Goal: Information Seeking & Learning: Learn about a topic

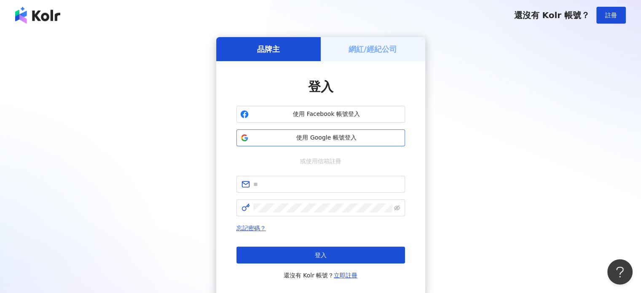
click at [312, 143] on button "使用 Google 帳號登入" at bounding box center [320, 137] width 169 height 17
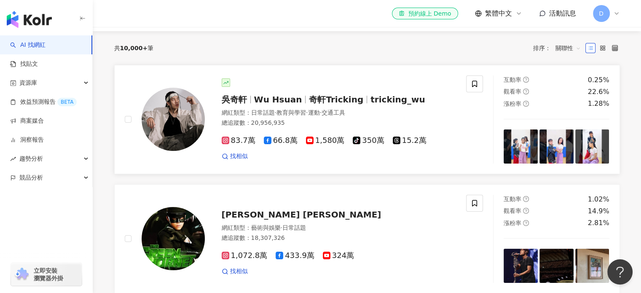
scroll to position [84, 0]
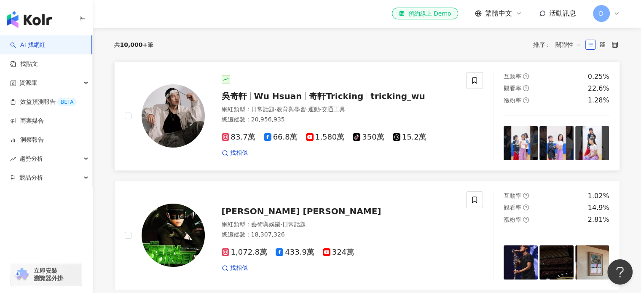
click at [187, 129] on img at bounding box center [173, 115] width 63 height 63
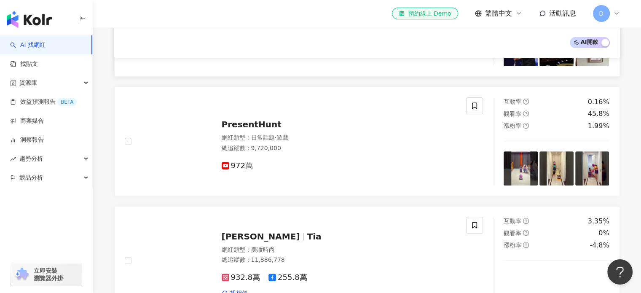
scroll to position [169, 0]
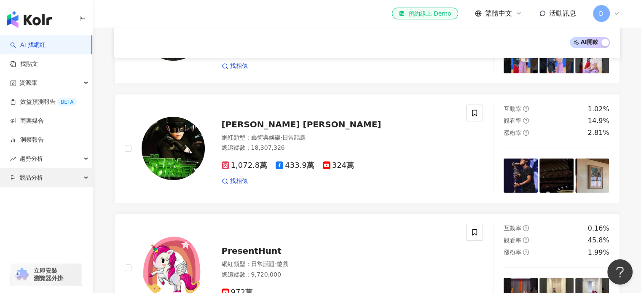
click at [39, 179] on span "競品分析" at bounding box center [31, 177] width 24 height 19
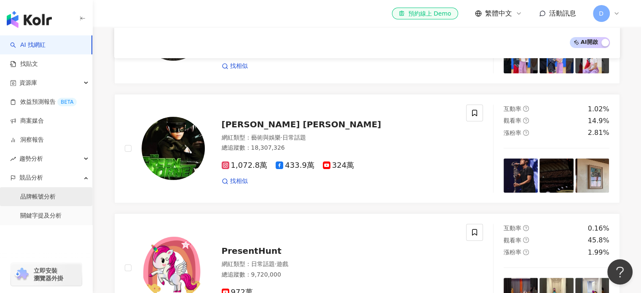
click at [43, 198] on link "品牌帳號分析" at bounding box center [37, 197] width 35 height 8
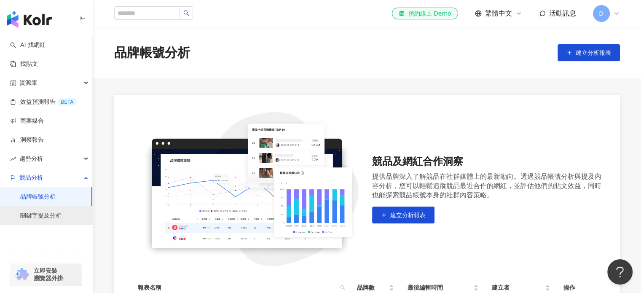
click at [52, 217] on link "關鍵字提及分析" at bounding box center [40, 215] width 41 height 8
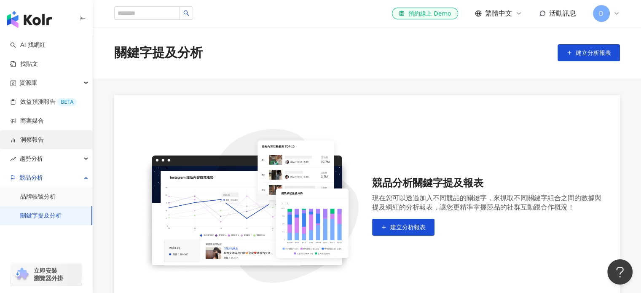
click at [39, 139] on link "洞察報告" at bounding box center [27, 140] width 34 height 8
